Goal: Transaction & Acquisition: Purchase product/service

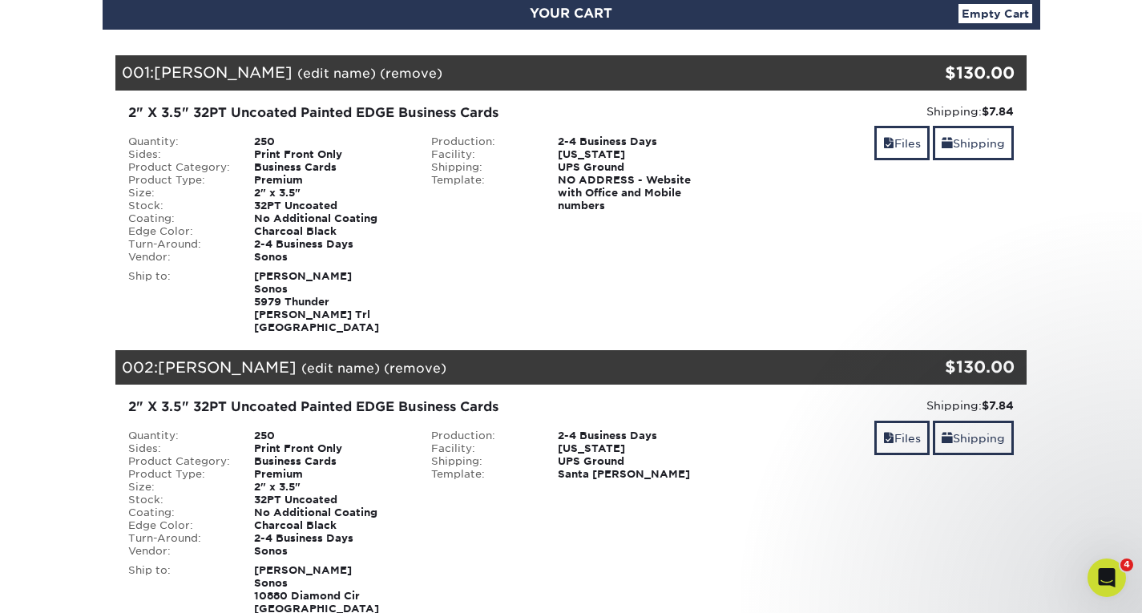
scroll to position [160, 0]
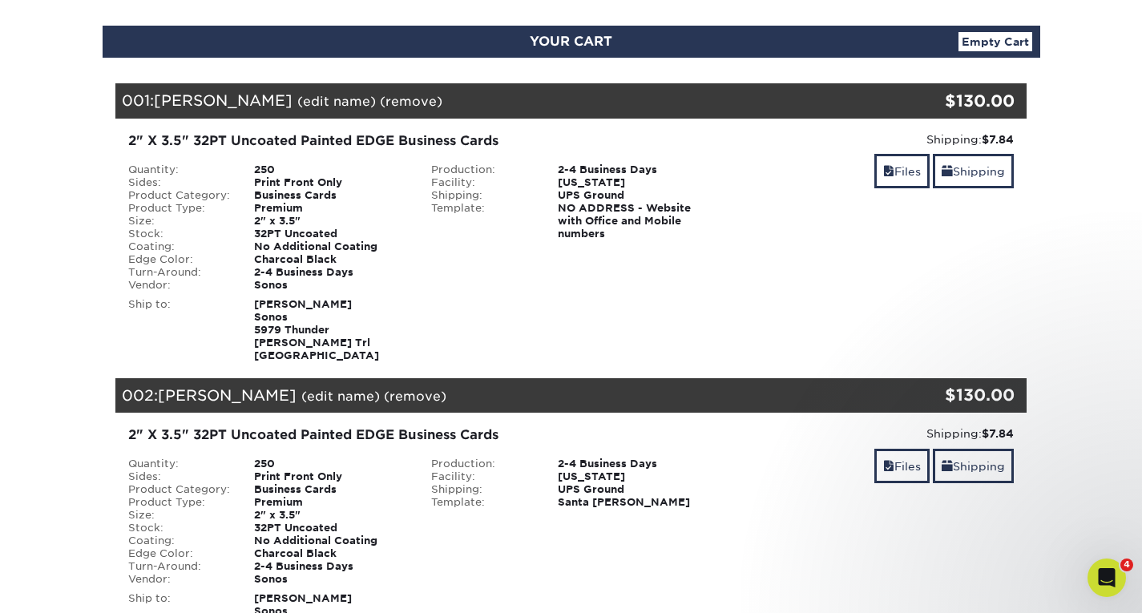
click at [398, 103] on link "(remove)" at bounding box center [411, 101] width 62 height 15
click at [697, 101] on link "Yes" at bounding box center [707, 101] width 22 height 15
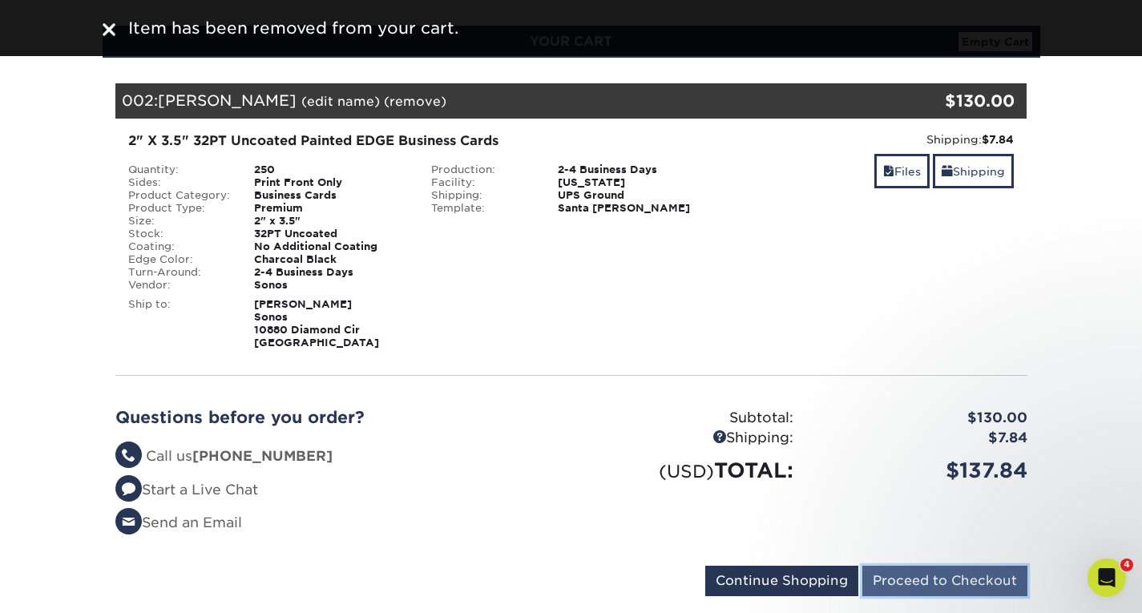
click at [920, 584] on input "Proceed to Checkout" at bounding box center [944, 581] width 165 height 30
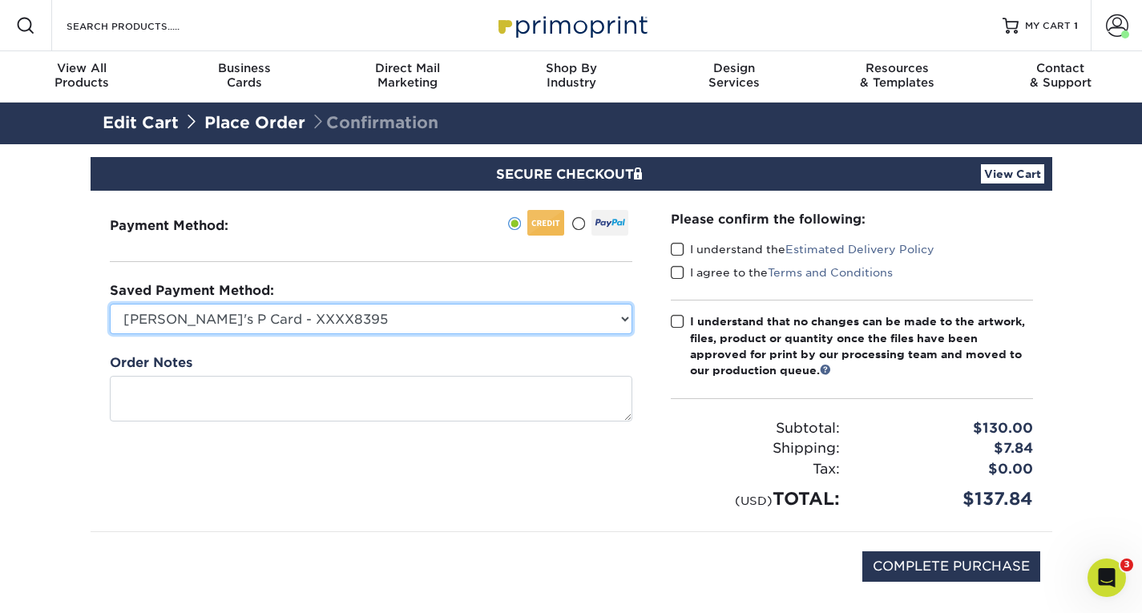
click at [555, 316] on select "Jake's P Card - XXXX8395 MasterCard - XXXX2183 MasterCard - XXXX9155 New Credit…" at bounding box center [371, 319] width 522 height 30
select select "75318"
click at [110, 304] on select "Jake's P Card - XXXX8395 MasterCard - XXXX2183 MasterCard - XXXX9155 New Credit…" at bounding box center [371, 319] width 522 height 30
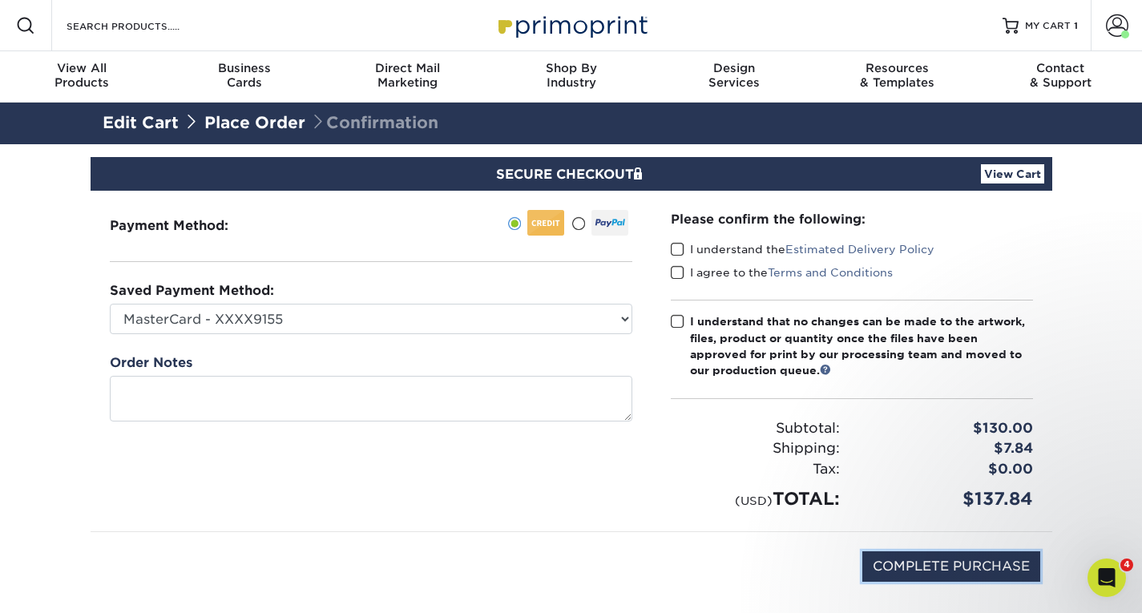
drag, startPoint x: 909, startPoint y: 563, endPoint x: 654, endPoint y: 467, distance: 273.1
click at [657, 488] on div "Payment Method: CVV: PO Number" at bounding box center [571, 404] width 937 height 427
click at [681, 326] on span at bounding box center [678, 321] width 14 height 15
click at [0, 0] on input "I understand that no changes can be made to the artwork, files, product or quan…" at bounding box center [0, 0] width 0 height 0
click at [683, 252] on span at bounding box center [678, 249] width 14 height 15
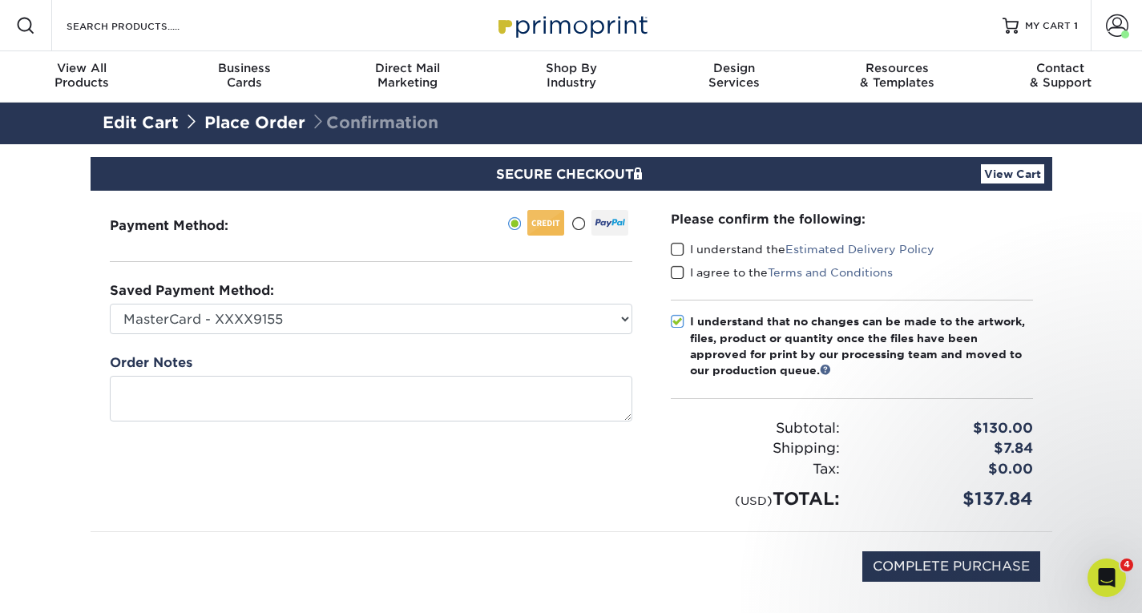
click at [0, 0] on input "I understand the Estimated Delivery Policy" at bounding box center [0, 0] width 0 height 0
click at [680, 267] on span at bounding box center [678, 272] width 14 height 15
click at [0, 0] on input "I agree to the Terms and Conditions" at bounding box center [0, 0] width 0 height 0
click at [832, 245] on link "Estimated Delivery Policy" at bounding box center [859, 249] width 149 height 13
click at [953, 567] on input "COMPLETE PURCHASE" at bounding box center [951, 566] width 178 height 30
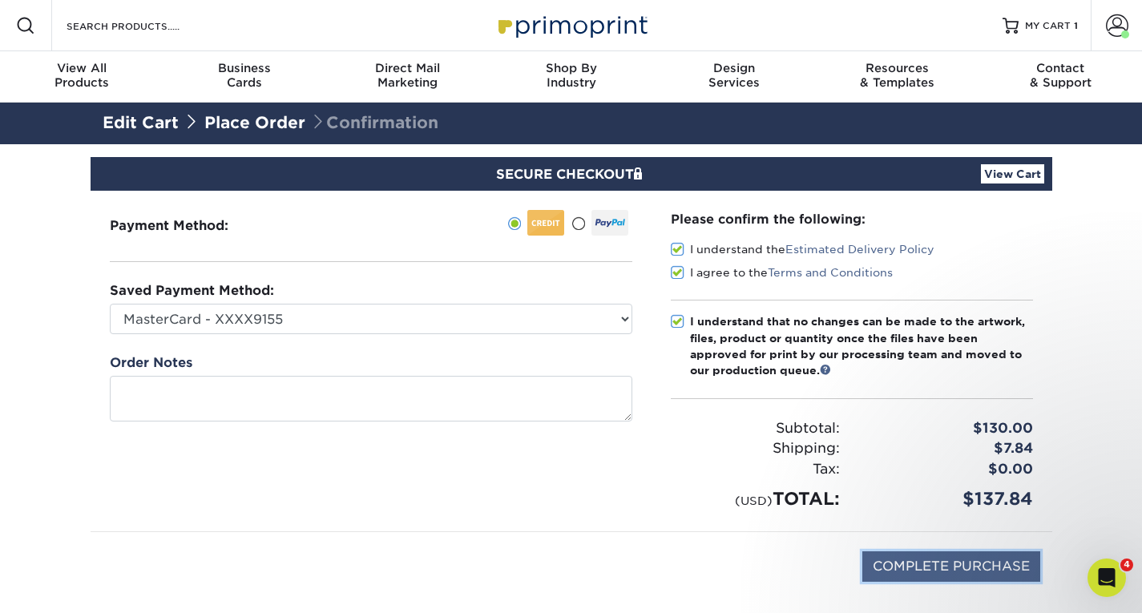
type input "PROCESSING, PLEASE WAIT..."
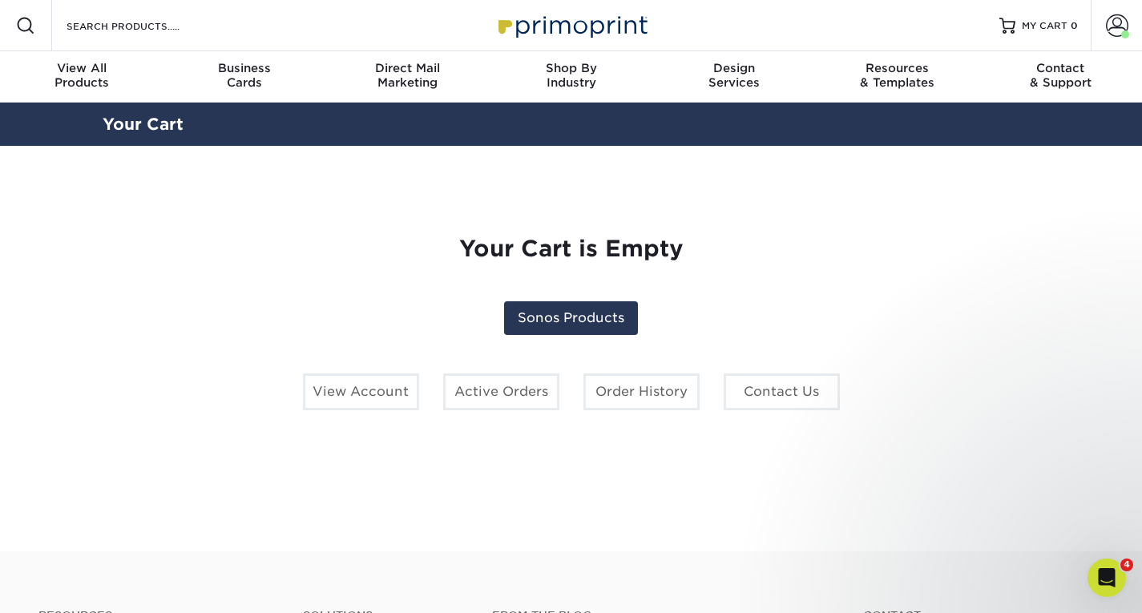
click at [590, 299] on div "Your Cart is Empty Sonos Products View Account Active Orders Order History Cont…" at bounding box center [571, 348] width 912 height 303
click at [590, 322] on link "Sonos Products" at bounding box center [571, 318] width 134 height 34
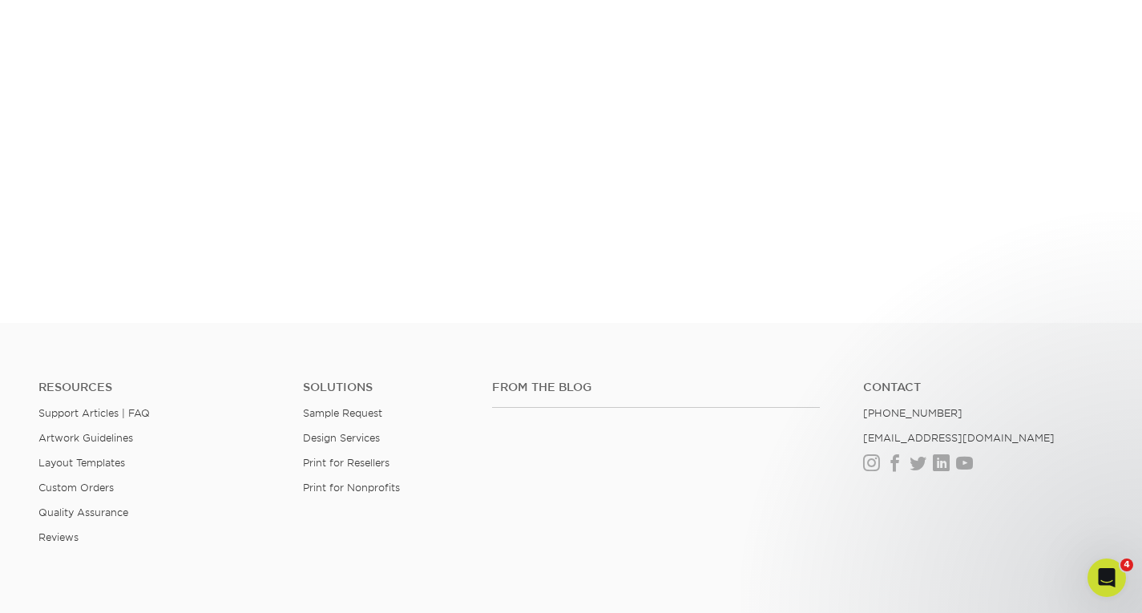
scroll to position [510, 0]
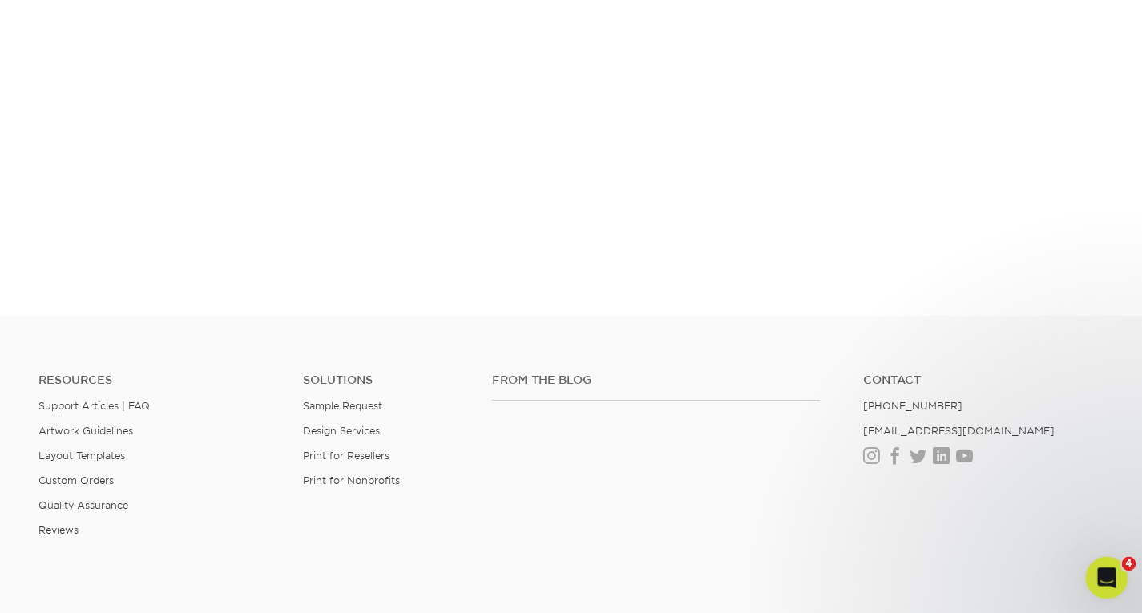
click at [1106, 574] on icon "Open Intercom Messenger" at bounding box center [1103, 575] width 11 height 13
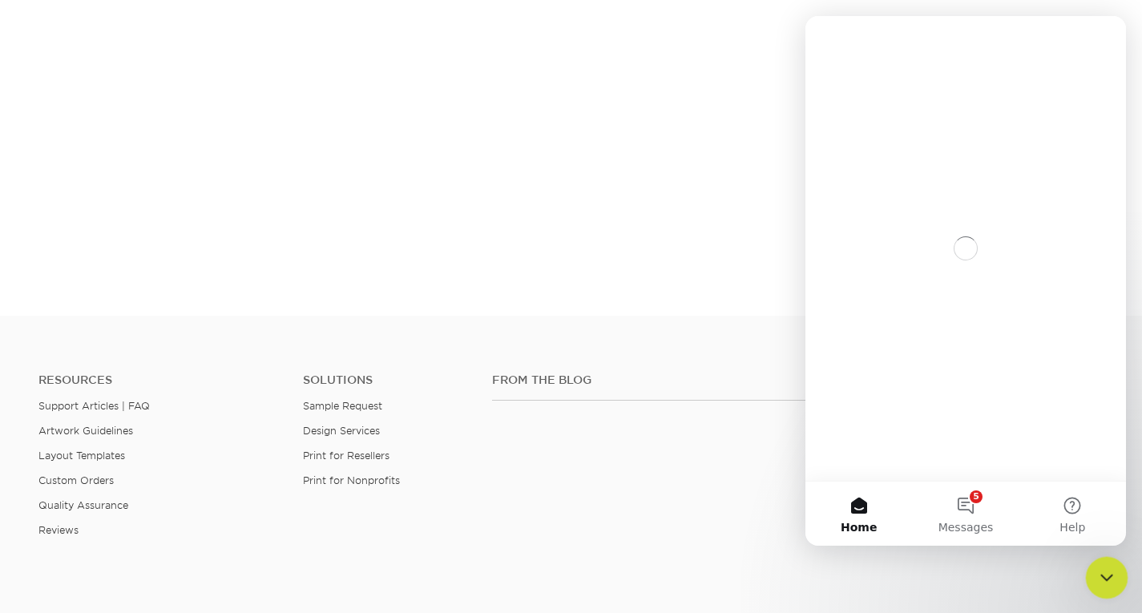
scroll to position [0, 0]
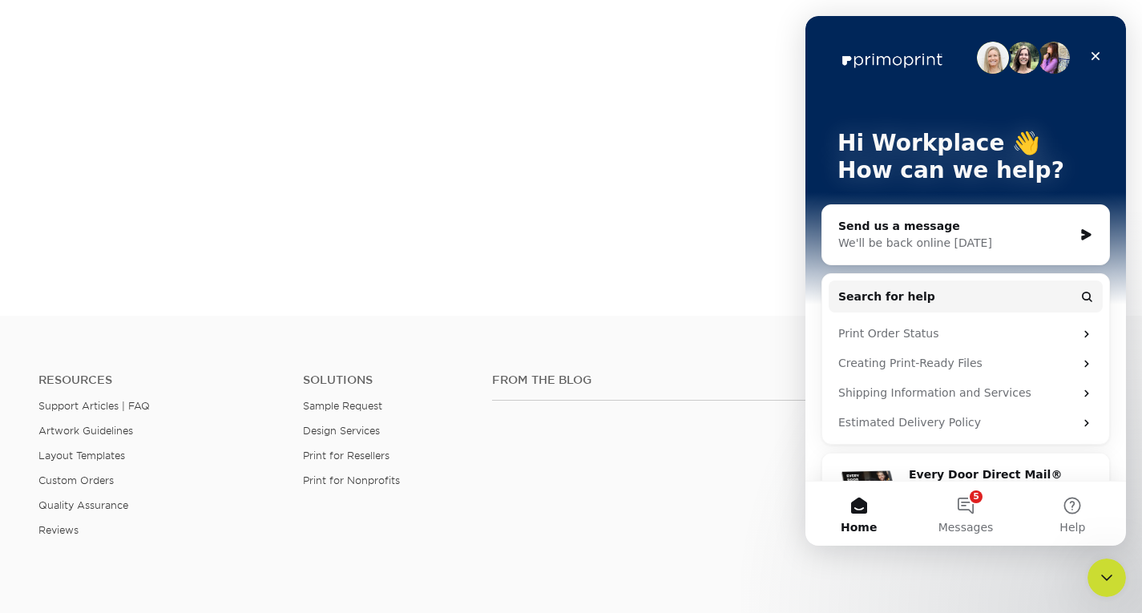
click at [702, 449] on div "From the Blog" at bounding box center [665, 424] width 370 height 103
click at [1098, 60] on icon "Close" at bounding box center [1095, 56] width 13 height 13
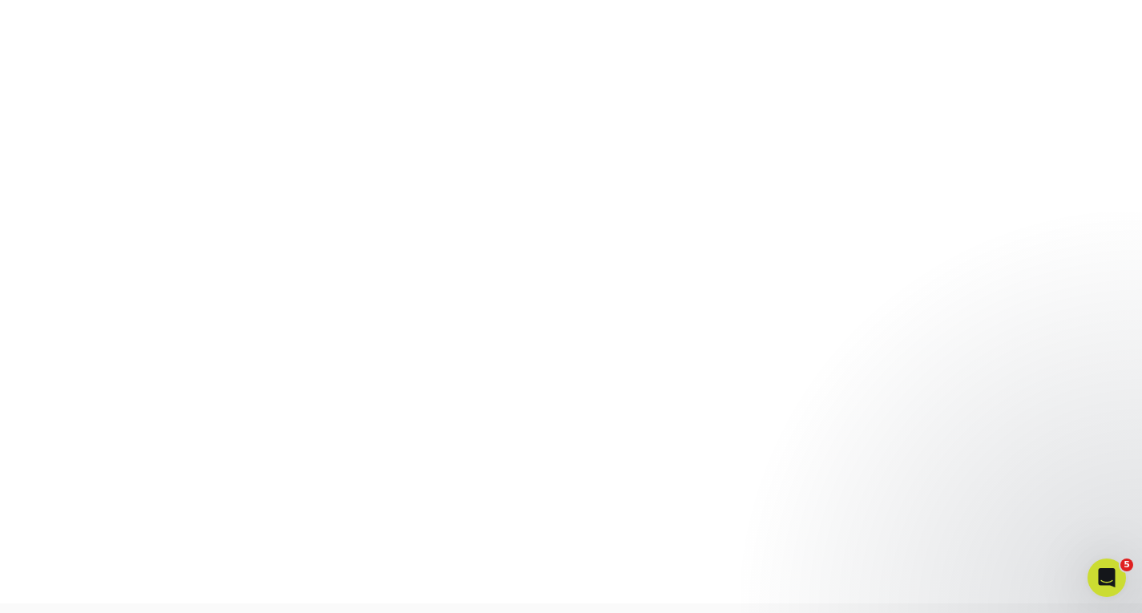
scroll to position [269, 0]
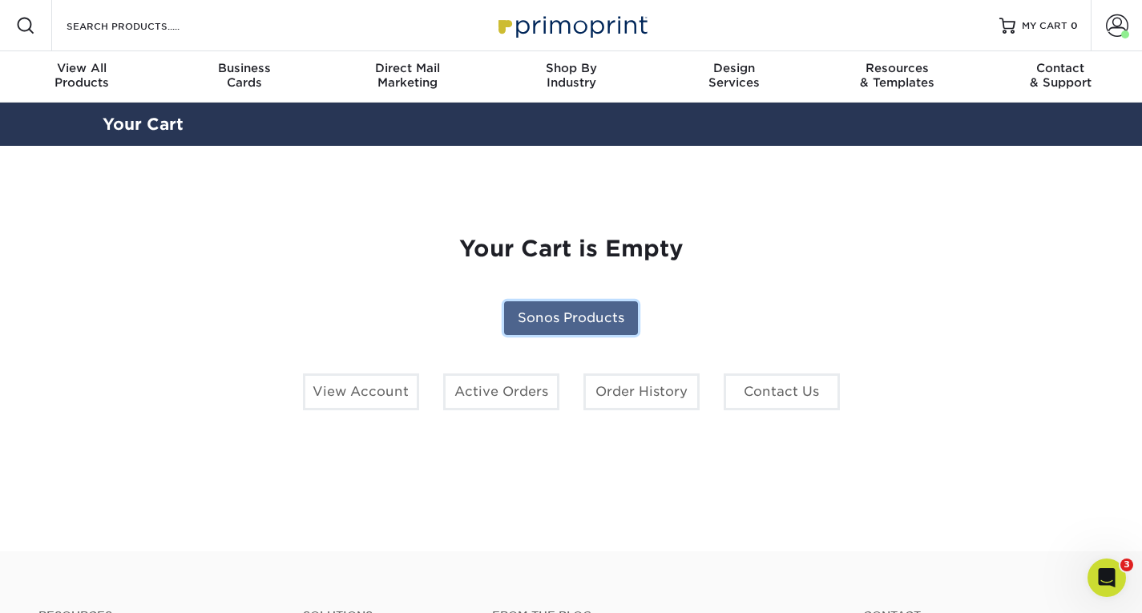
click at [607, 323] on link "Sonos Products" at bounding box center [571, 318] width 134 height 34
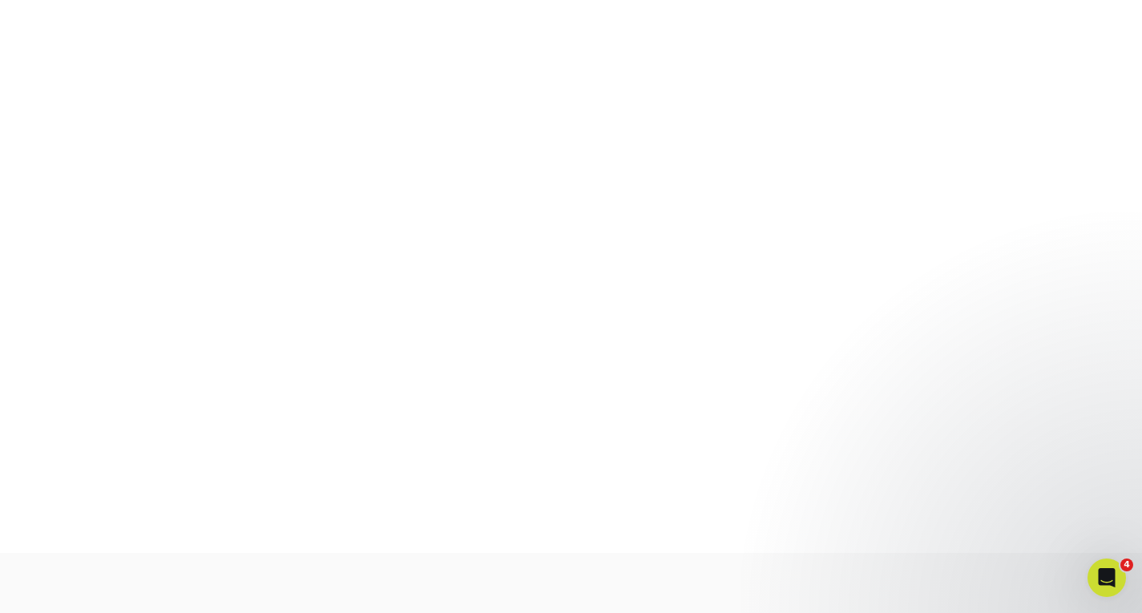
scroll to position [269, 0]
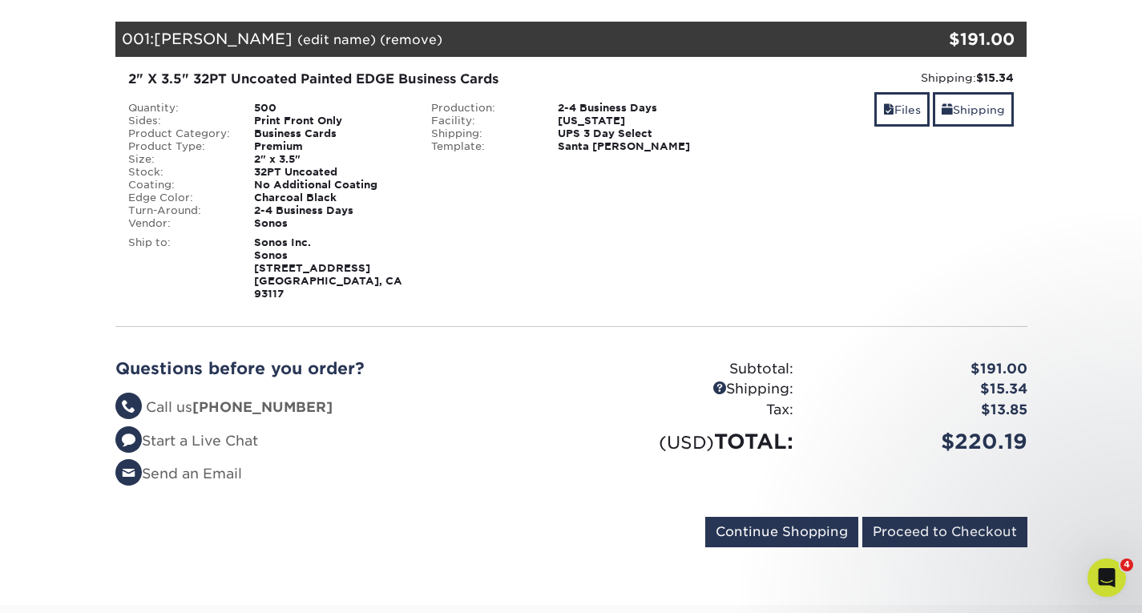
scroll to position [240, 0]
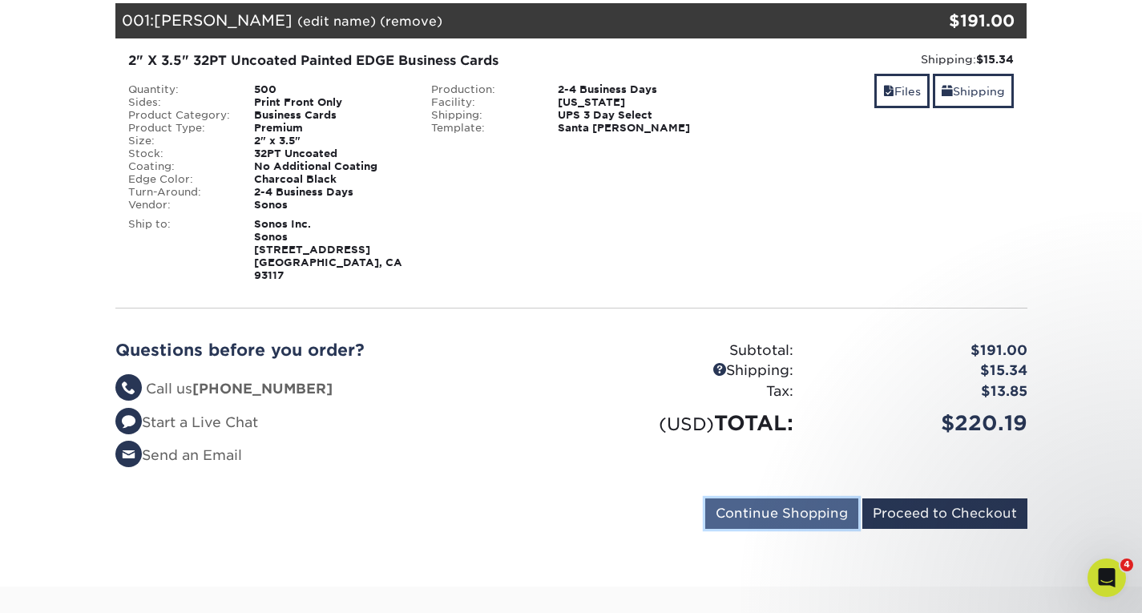
click at [823, 501] on input "Continue Shopping" at bounding box center [781, 513] width 153 height 30
